Goal: Information Seeking & Learning: Learn about a topic

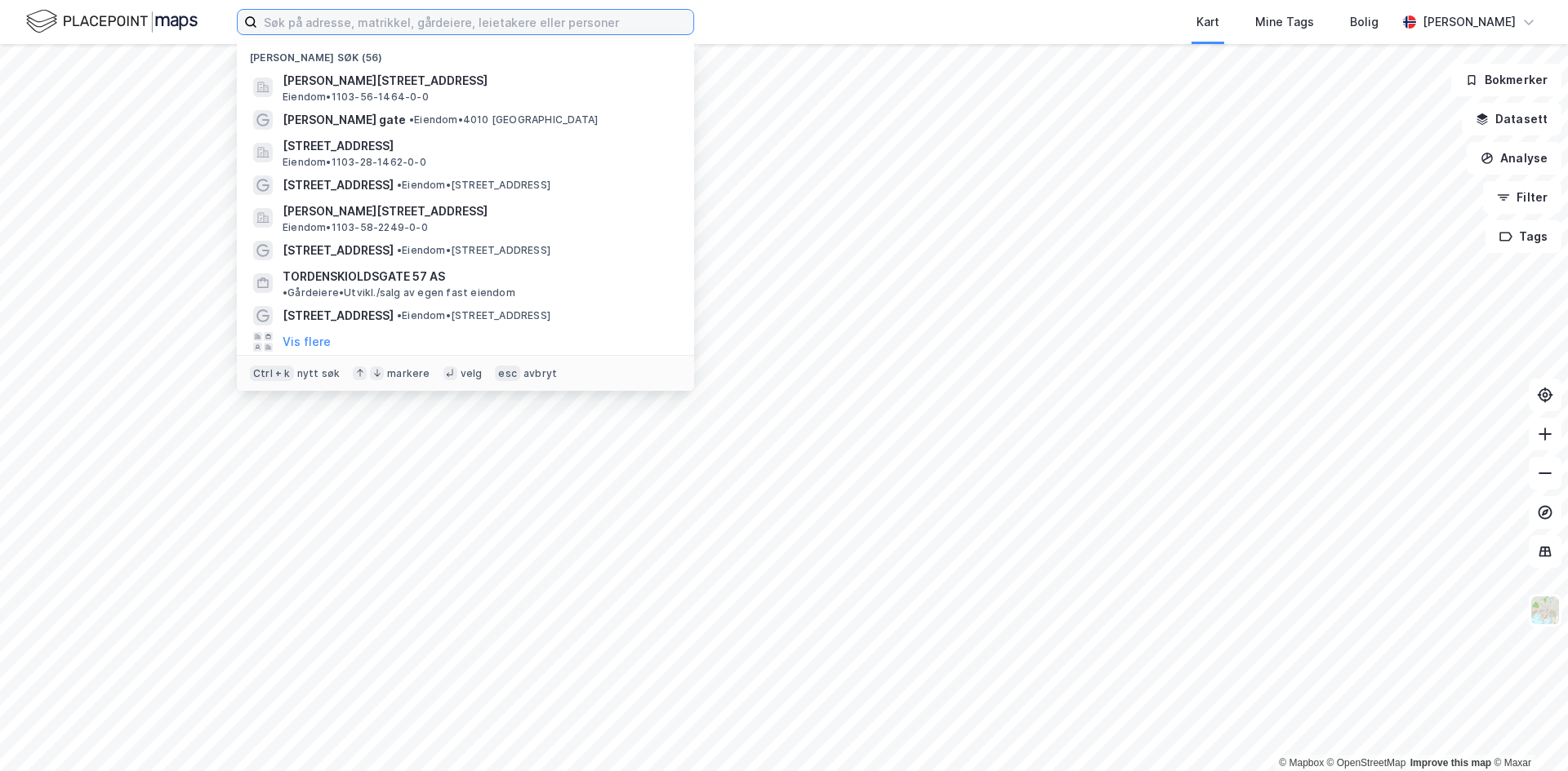
click at [411, 24] on input at bounding box center [474, 21] width 436 height 24
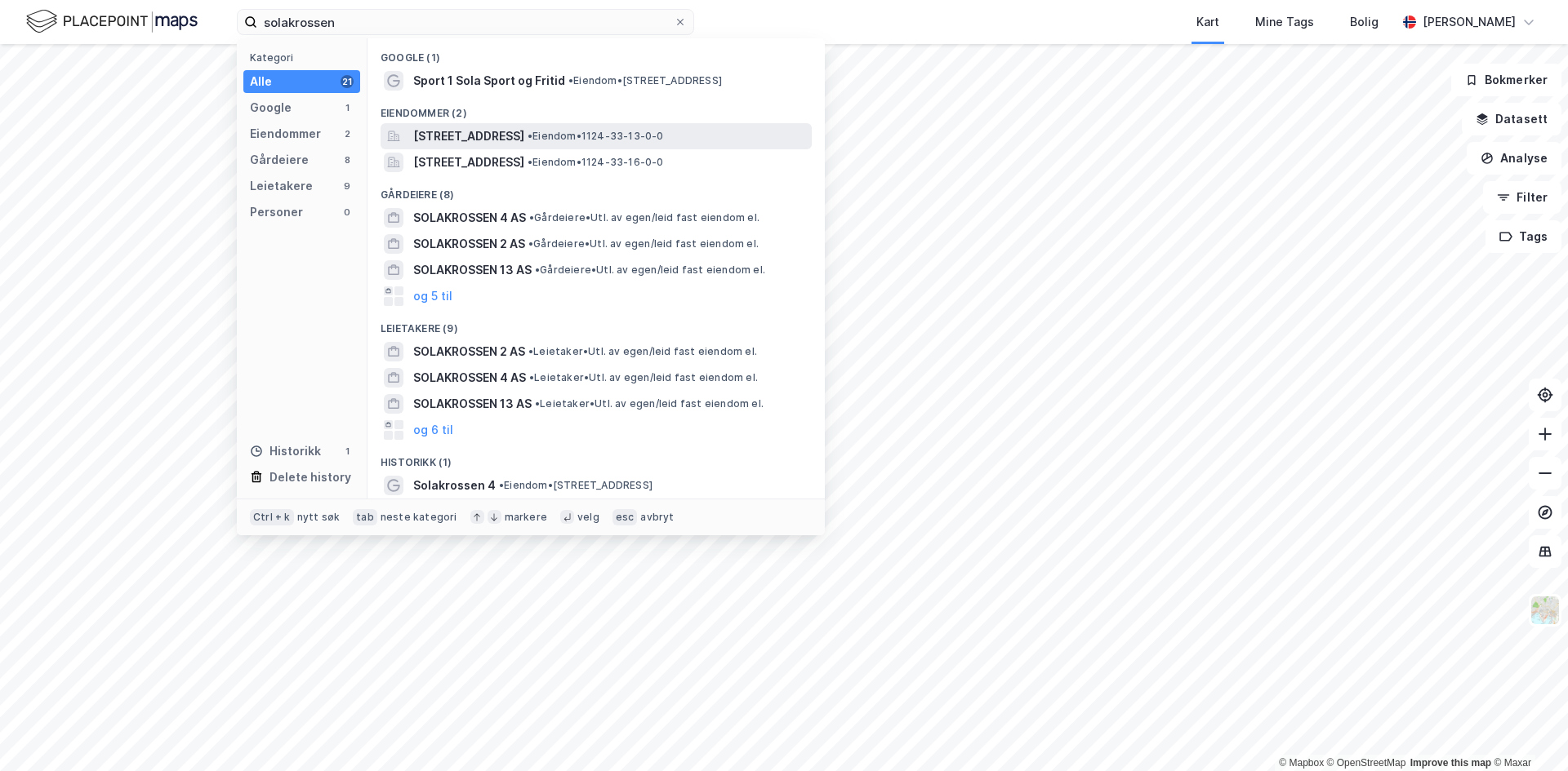
click at [524, 143] on span "[STREET_ADDRESS]" at bounding box center [468, 137] width 111 height 19
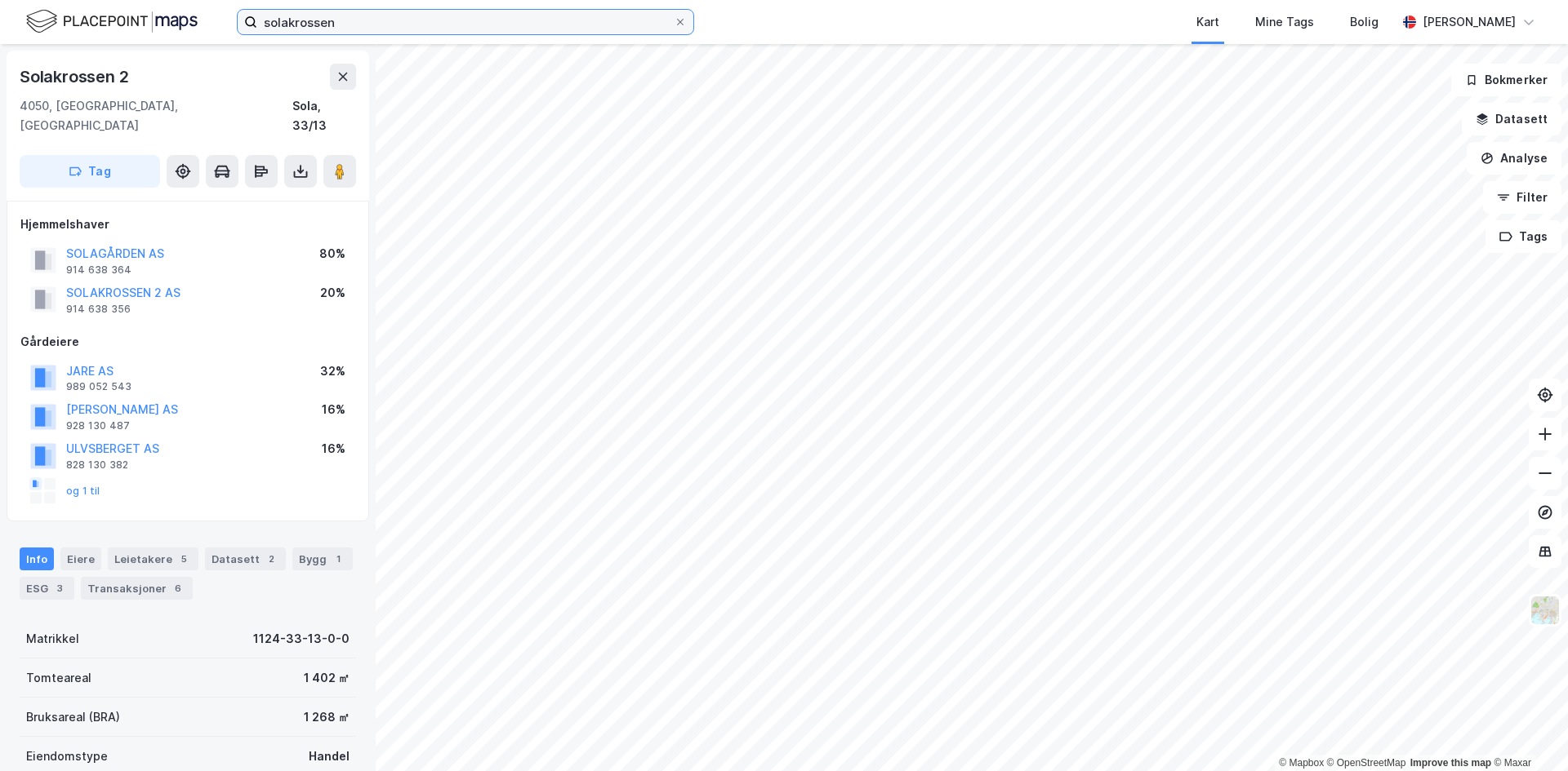
click at [368, 11] on input "solakrossen" at bounding box center [465, 21] width 417 height 24
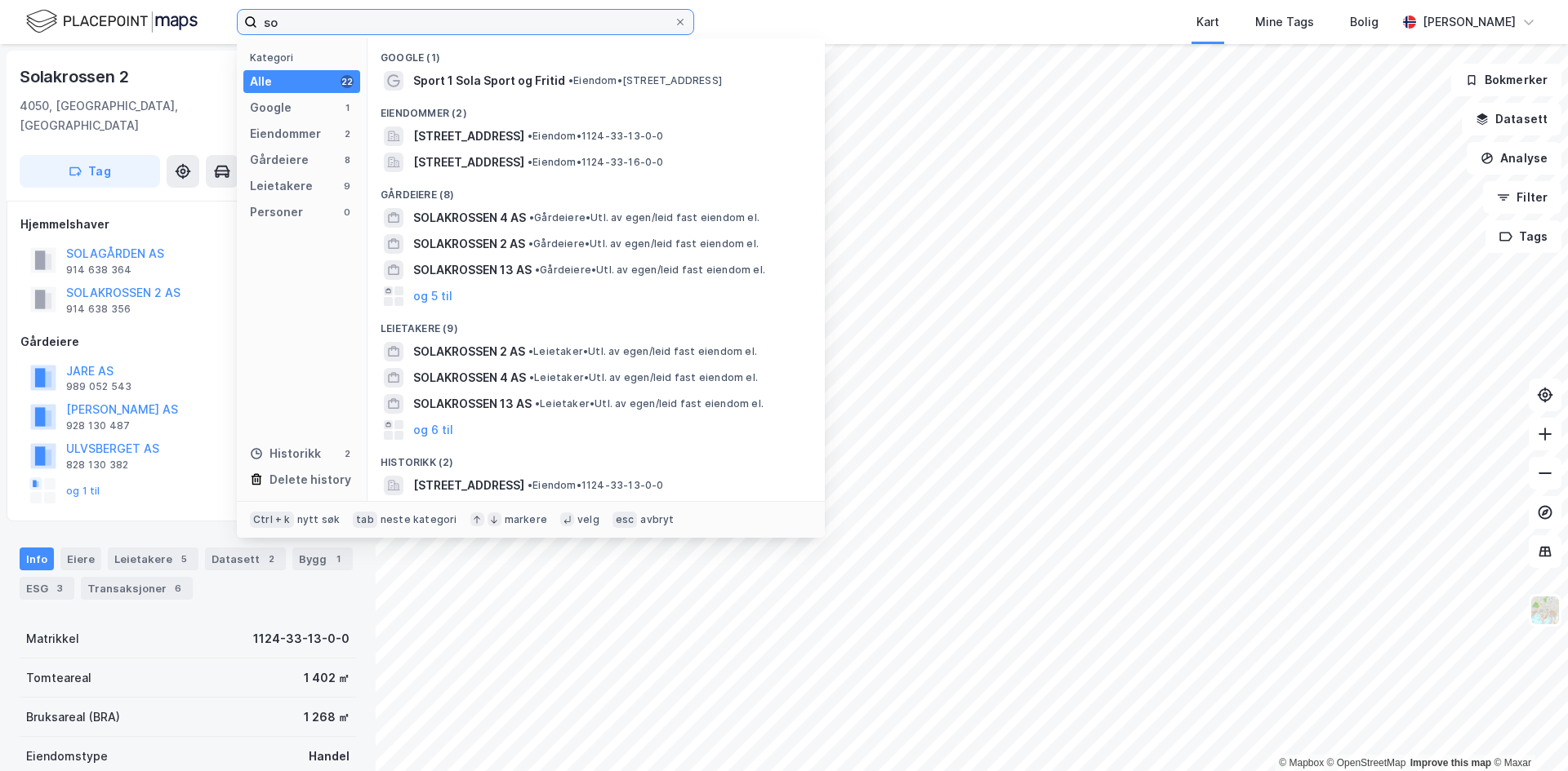
type input "s"
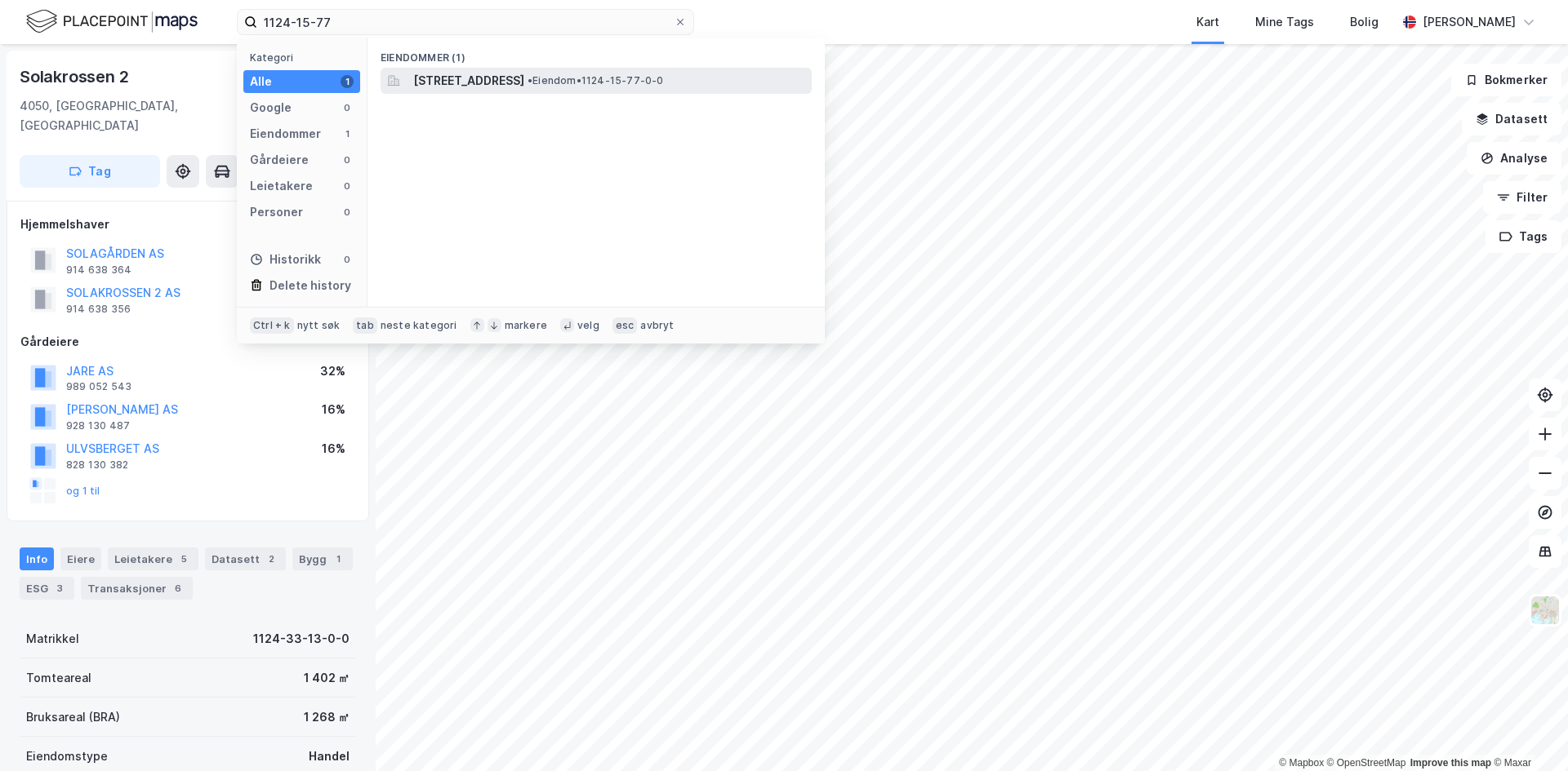
click at [455, 74] on span "[STREET_ADDRESS]" at bounding box center [468, 81] width 111 height 19
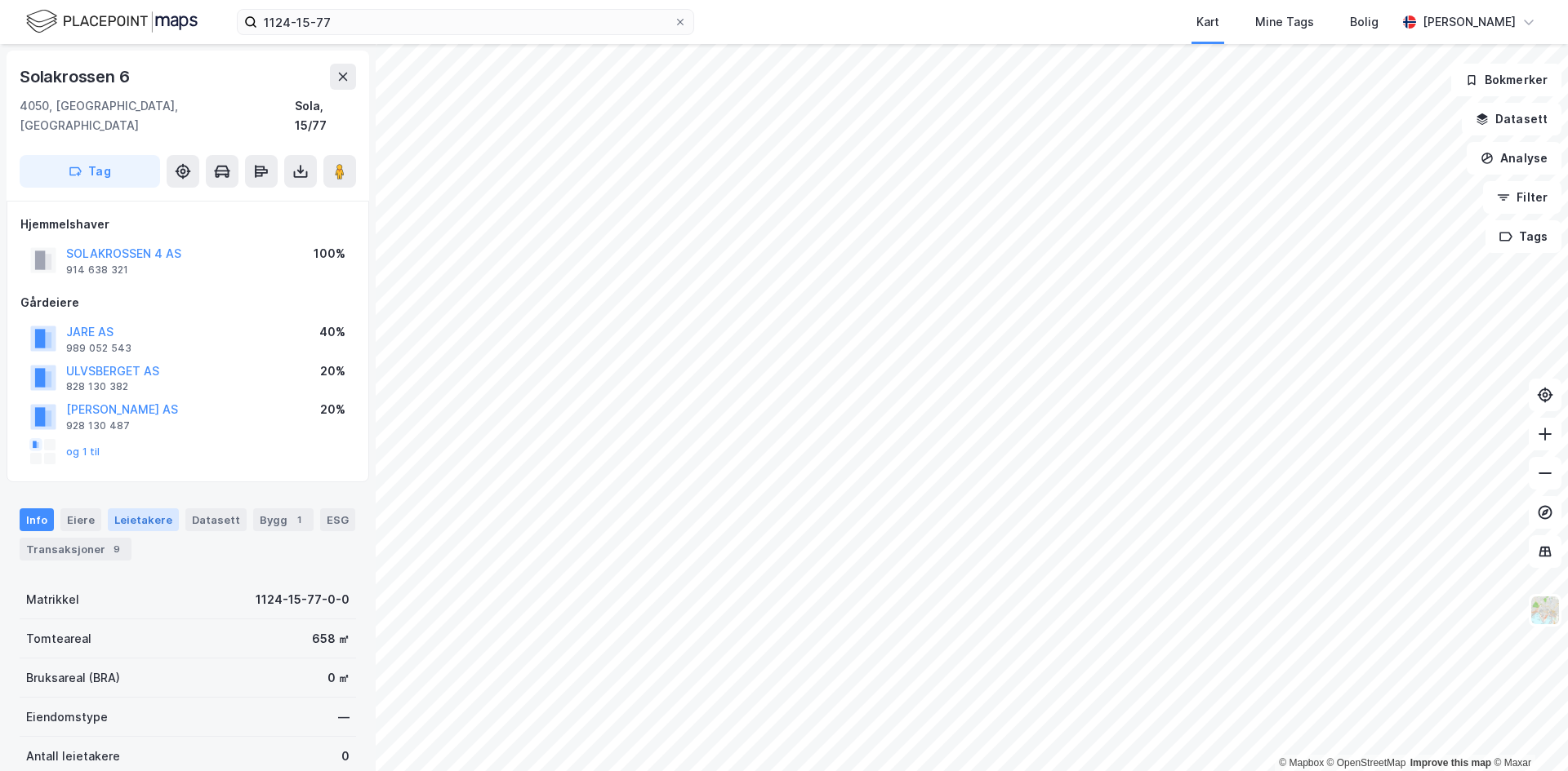
click at [139, 509] on div "Leietakere" at bounding box center [143, 520] width 71 height 23
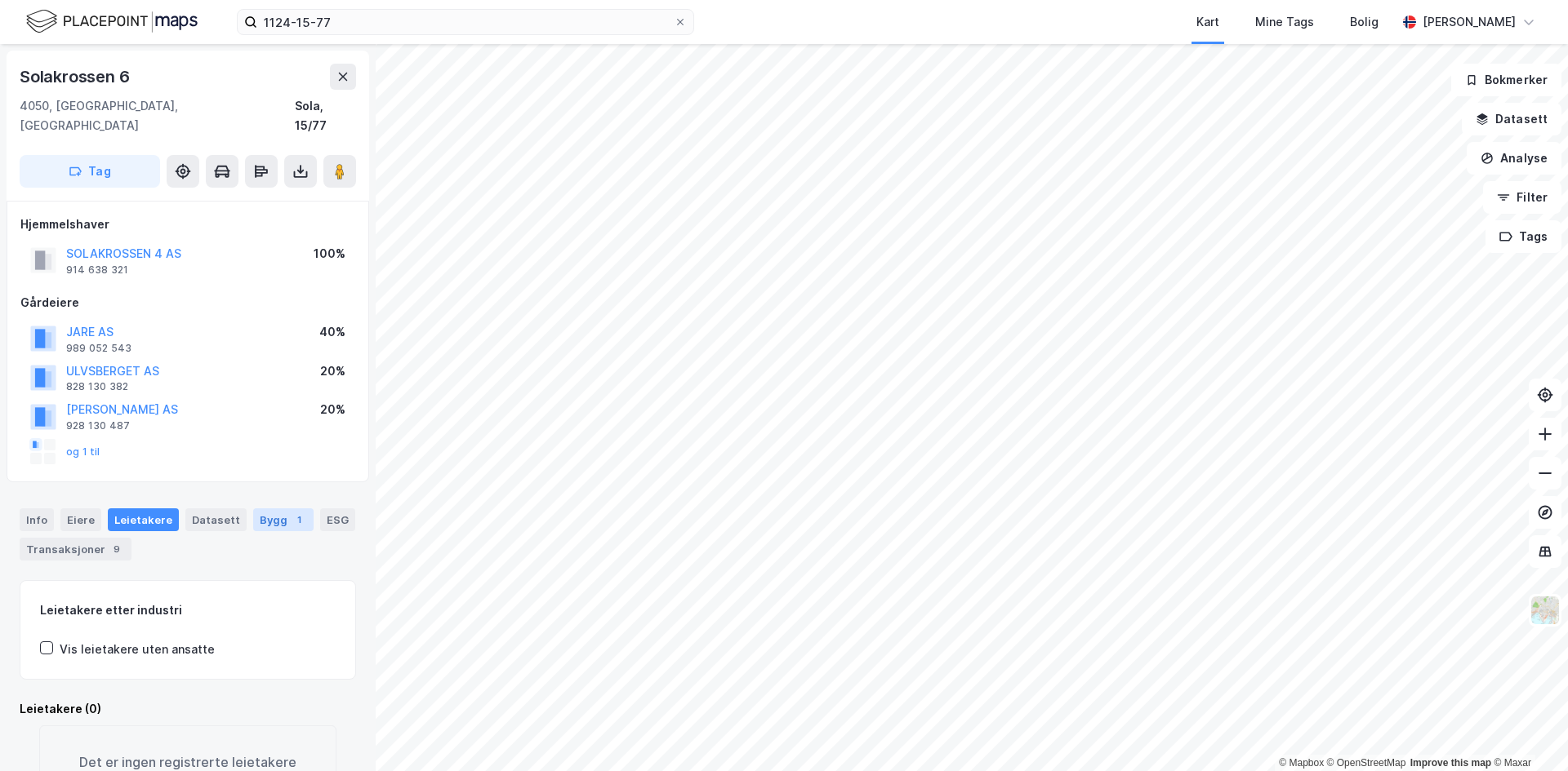
click at [261, 509] on div "Bygg 1" at bounding box center [283, 520] width 61 height 23
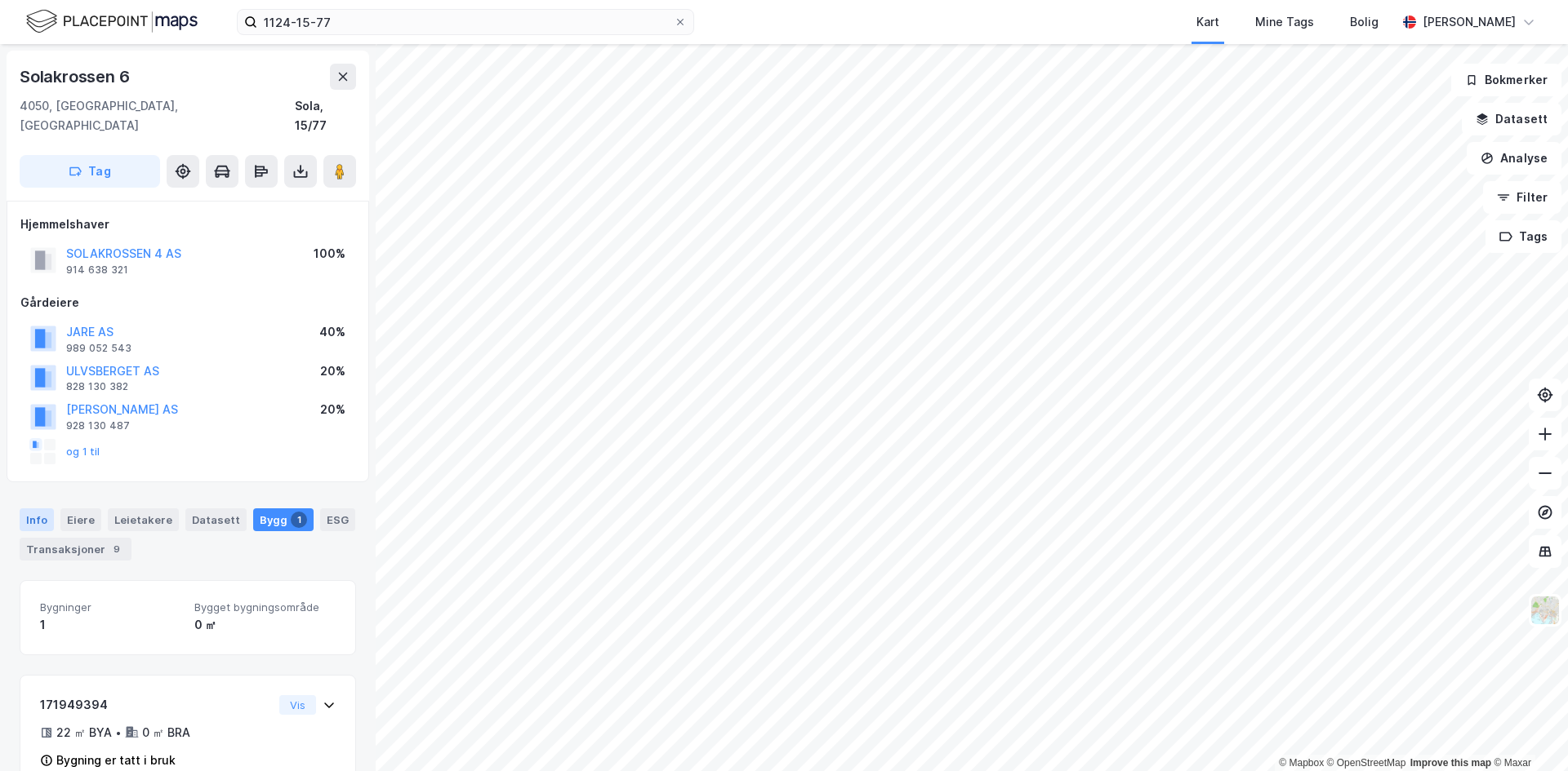
click at [38, 509] on div "Info" at bounding box center [37, 520] width 35 height 23
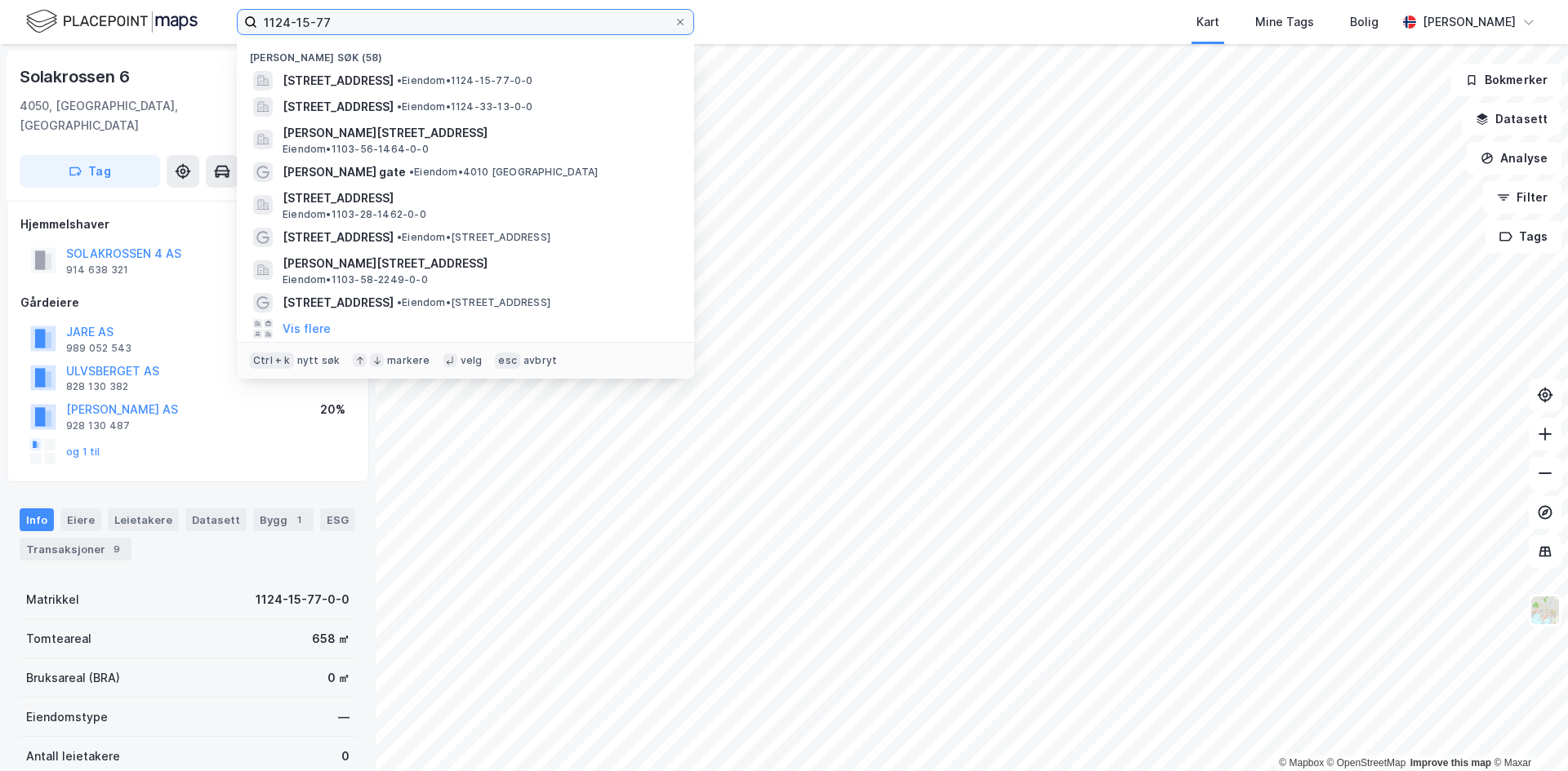
click at [311, 19] on input "1124-15-77" at bounding box center [465, 21] width 417 height 24
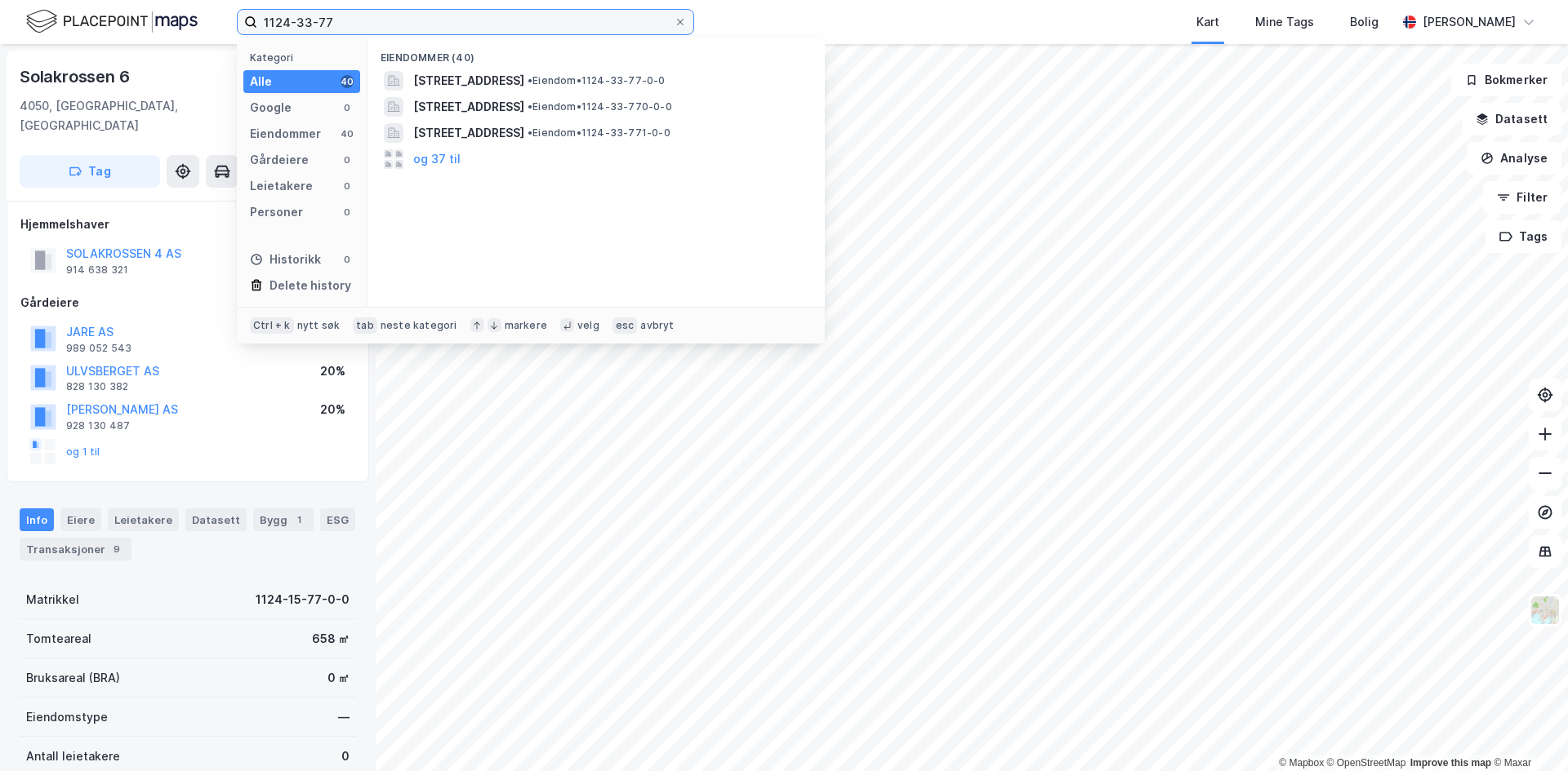
click at [364, 20] on input "1124-33-77" at bounding box center [465, 21] width 417 height 24
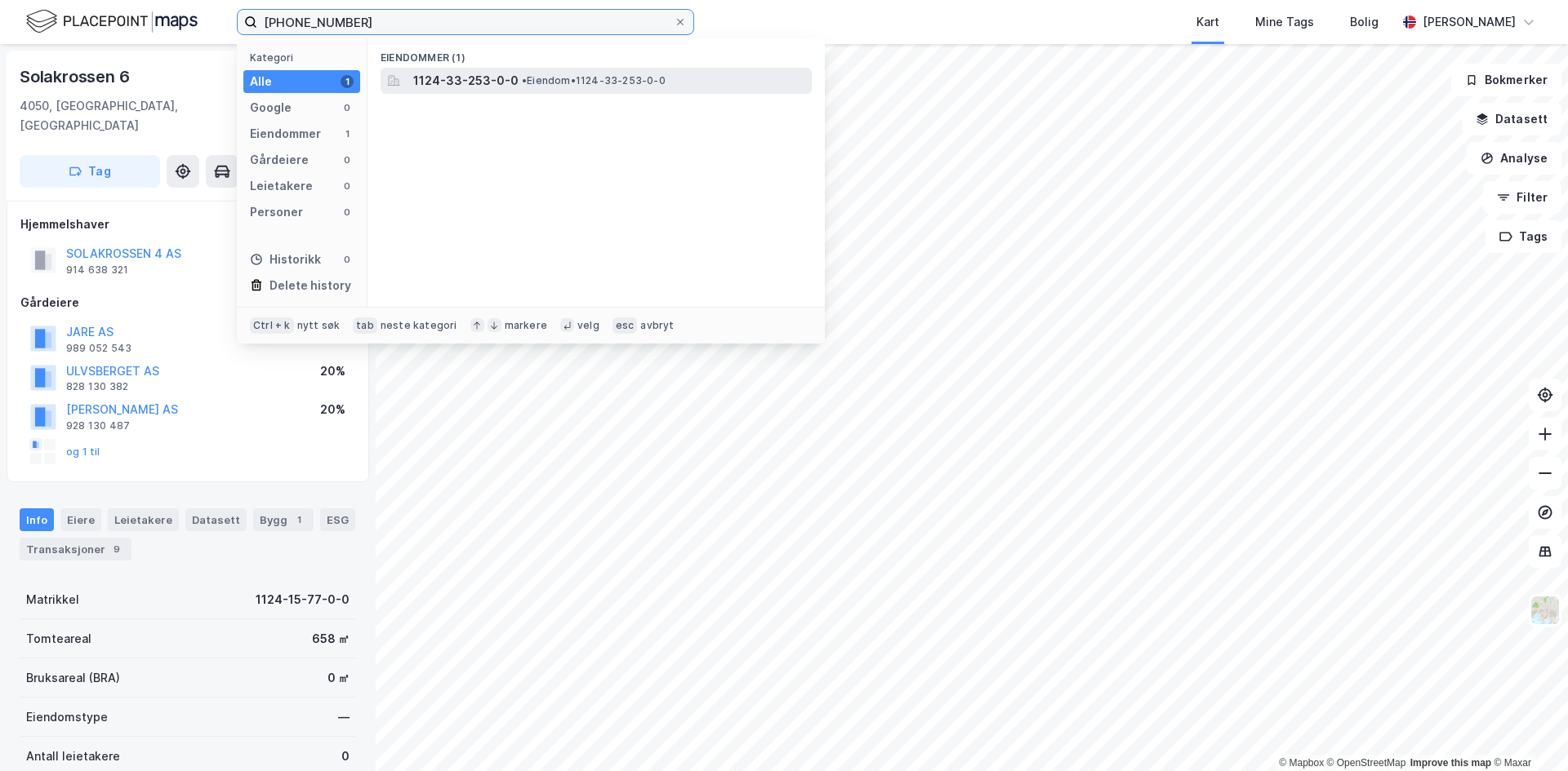
type input "[PHONE_NUMBER]"
click at [457, 86] on span "1124-33-253-0-0" at bounding box center [465, 81] width 105 height 19
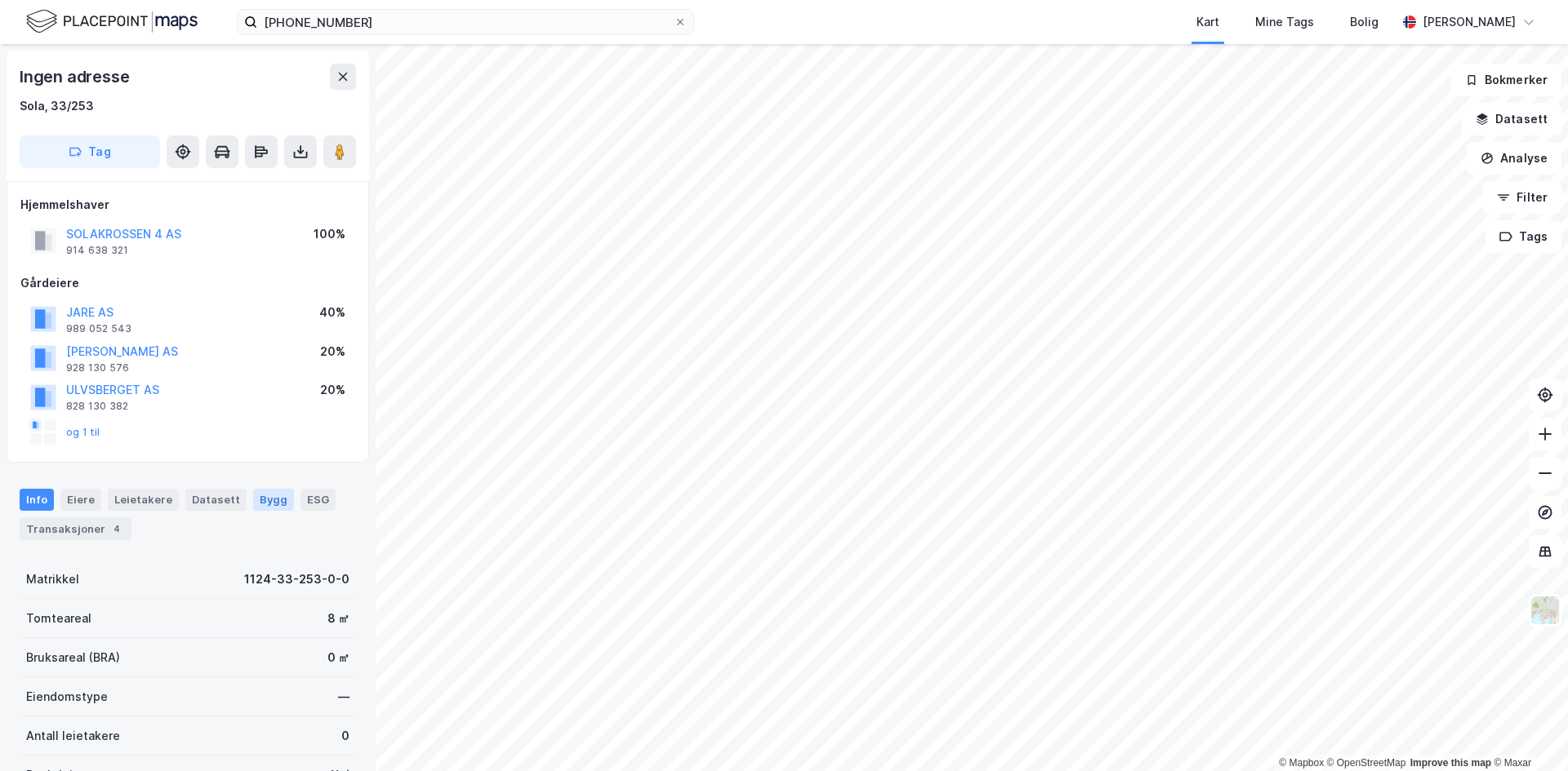
click at [262, 502] on div "Bygg" at bounding box center [273, 499] width 40 height 21
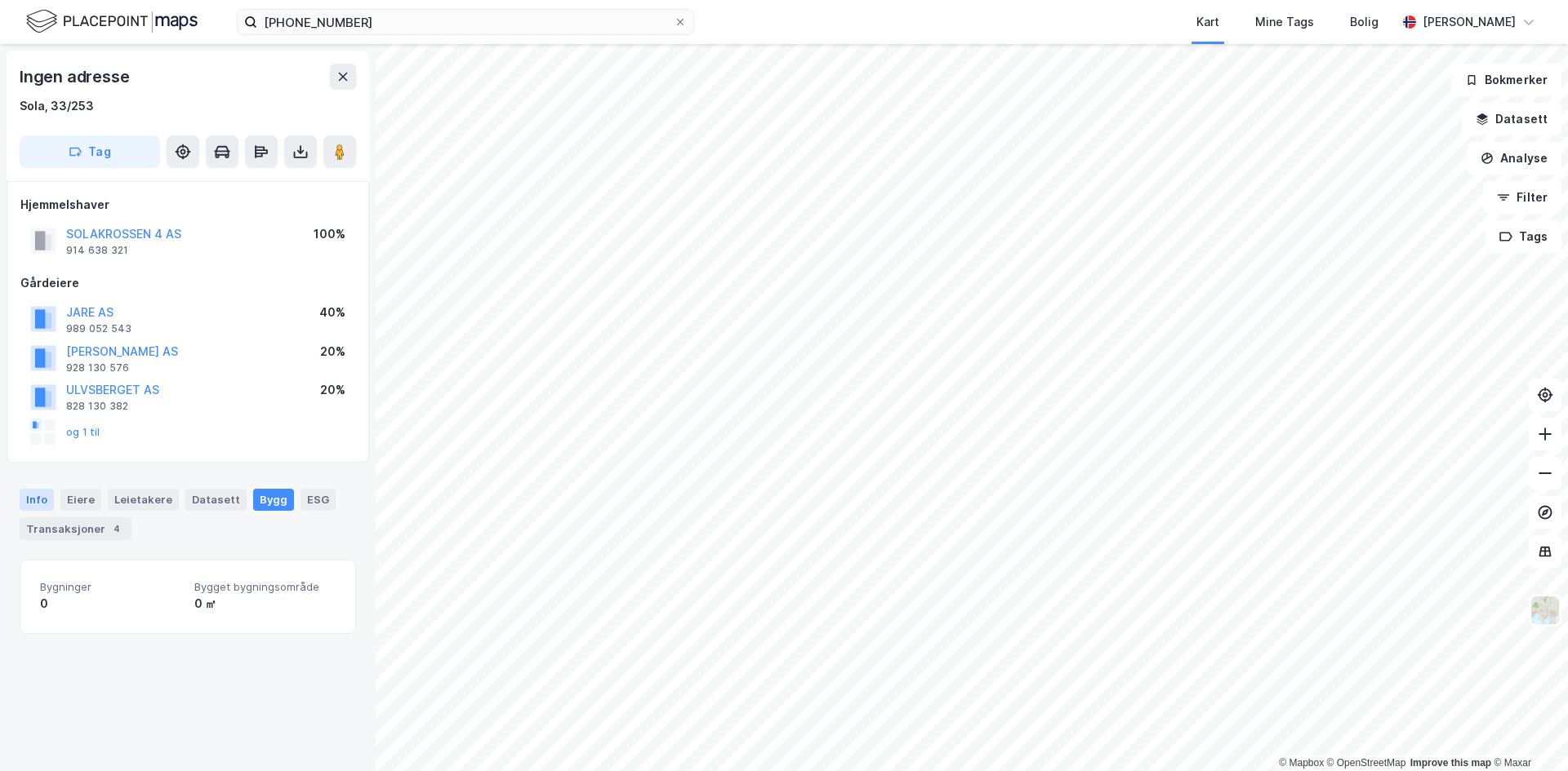
click at [34, 500] on div "Info" at bounding box center [37, 499] width 35 height 21
